Goal: Transaction & Acquisition: Purchase product/service

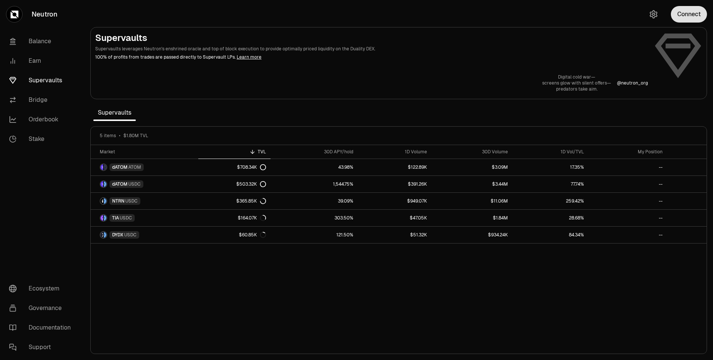
click at [691, 15] on button "Connect" at bounding box center [689, 14] width 36 height 17
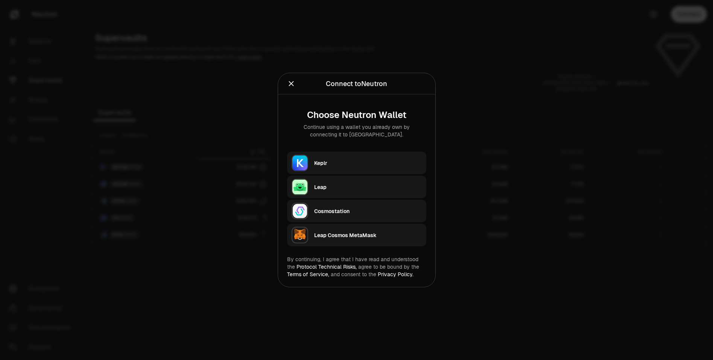
click at [353, 159] on div "Keplr" at bounding box center [368, 163] width 108 height 8
